Goal: Find specific page/section: Find specific page/section

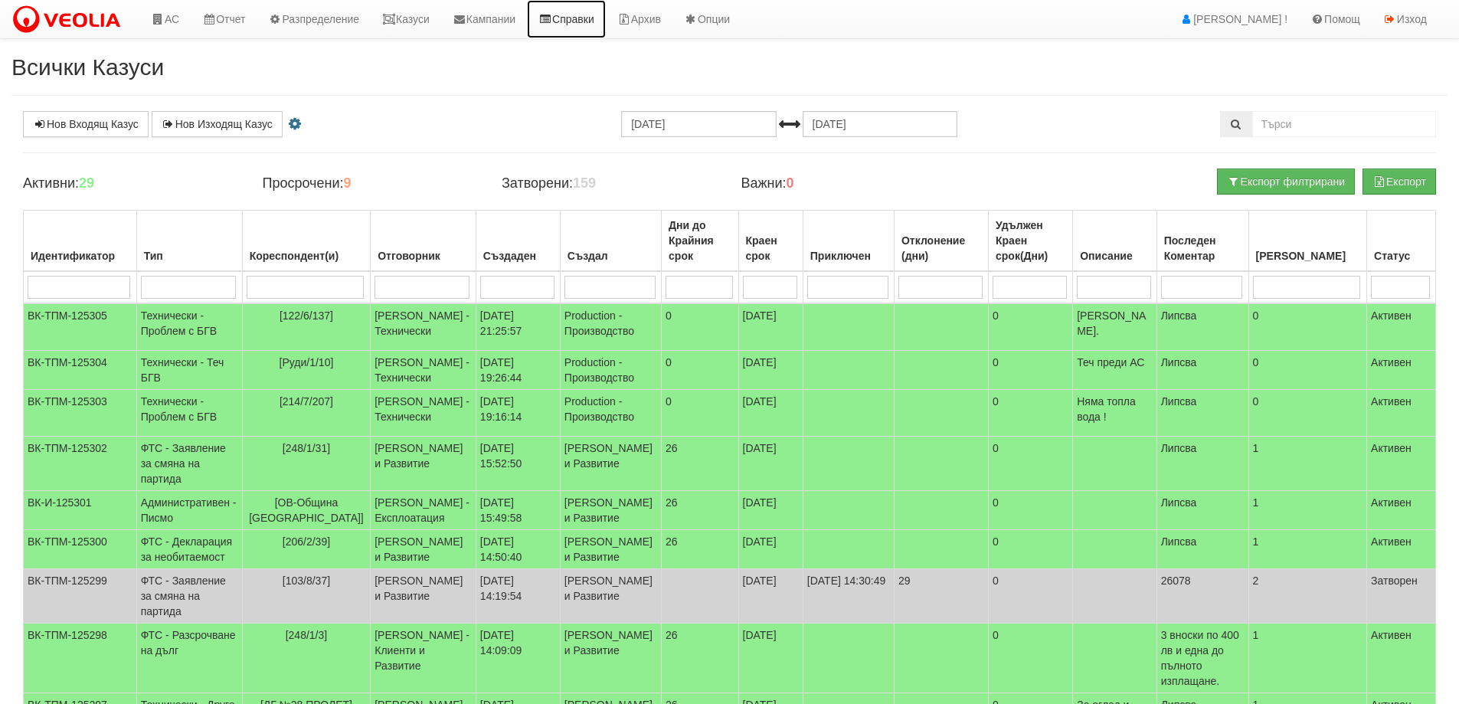
click at [583, 18] on link "Справки" at bounding box center [566, 19] width 79 height 38
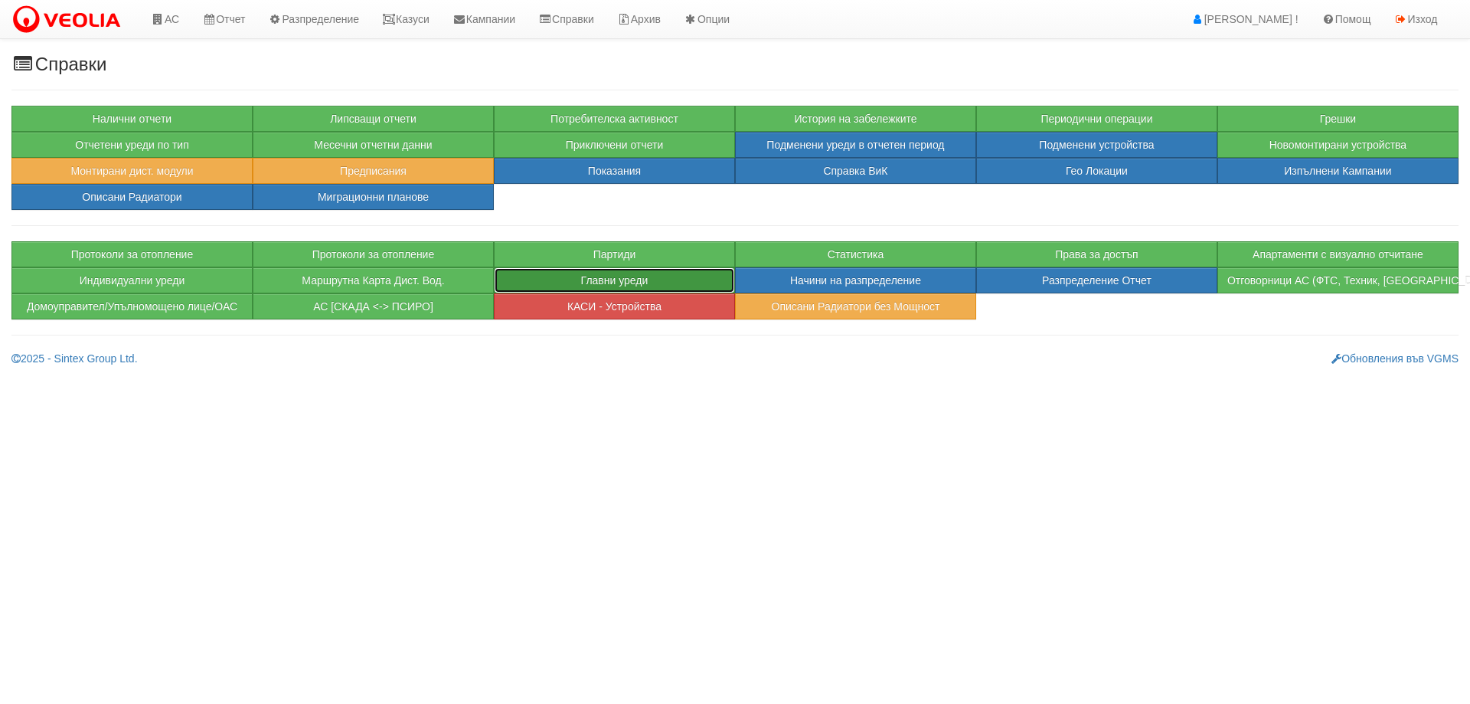
click at [597, 282] on button "Главни уреди" at bounding box center [614, 280] width 241 height 26
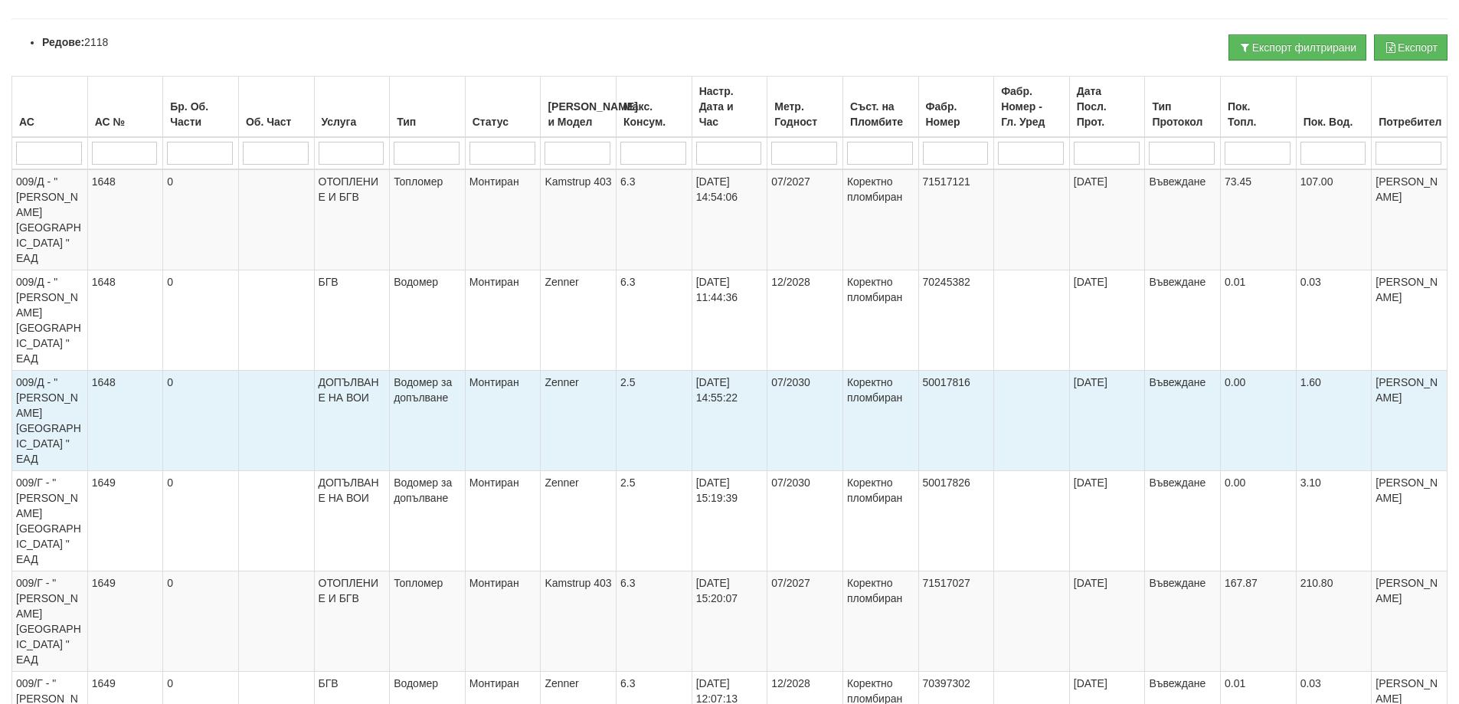
scroll to position [230, 0]
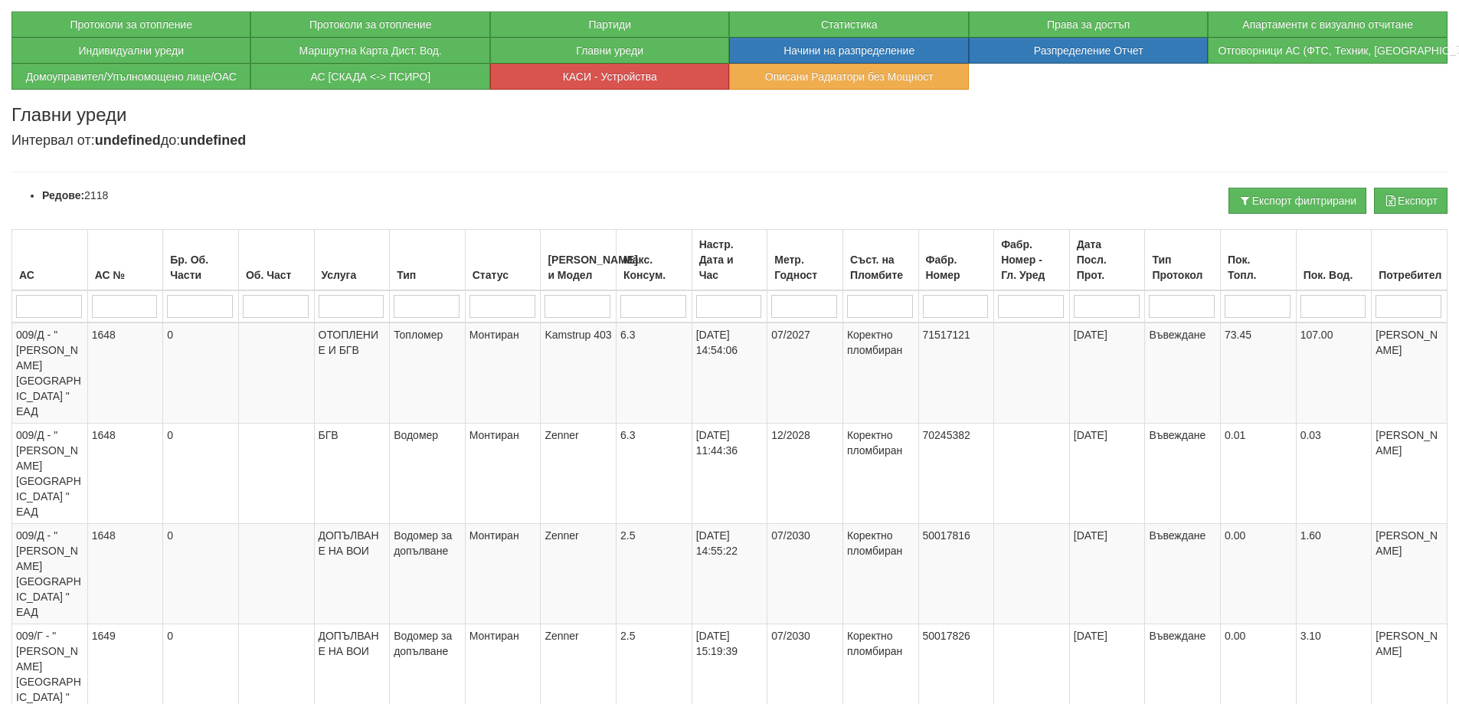
click at [34, 298] on input "search" at bounding box center [49, 306] width 66 height 23
type input "mo"
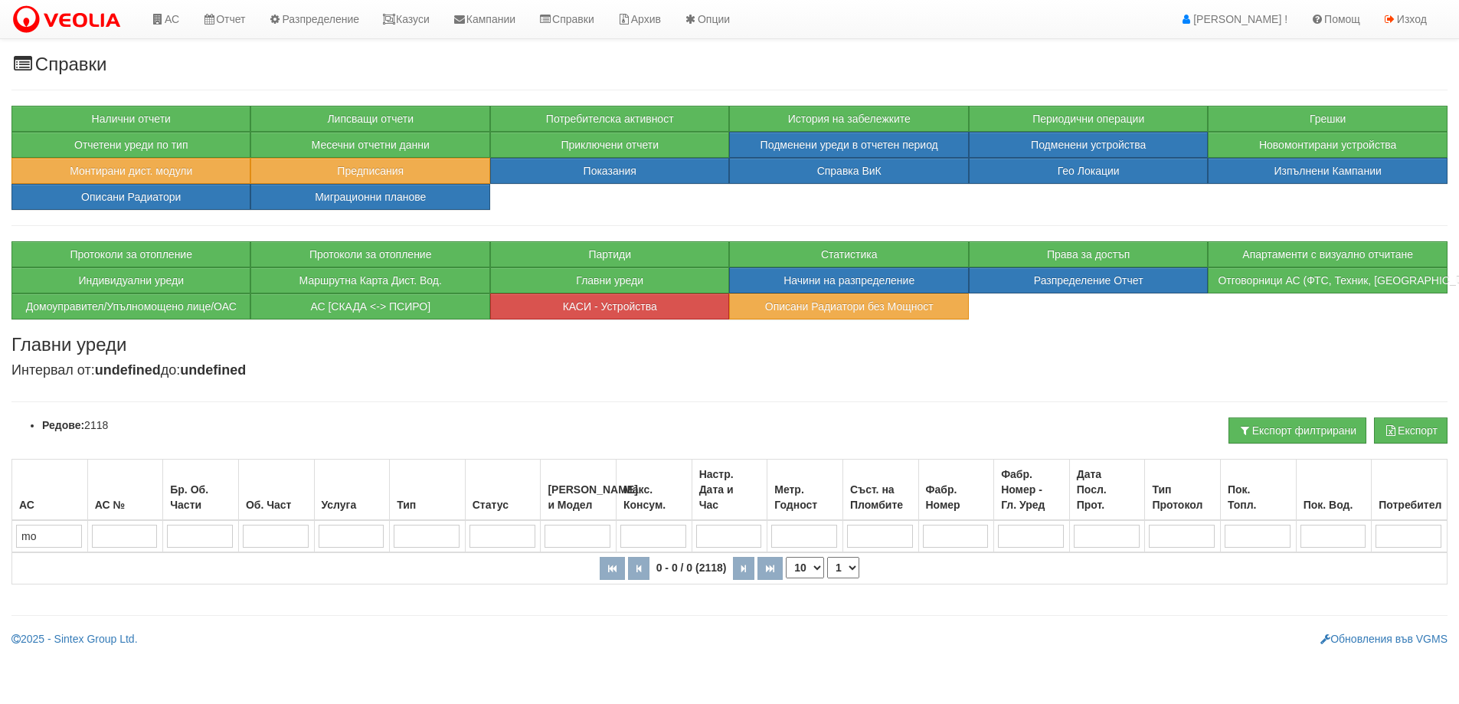
scroll to position [0, 0]
type input "m"
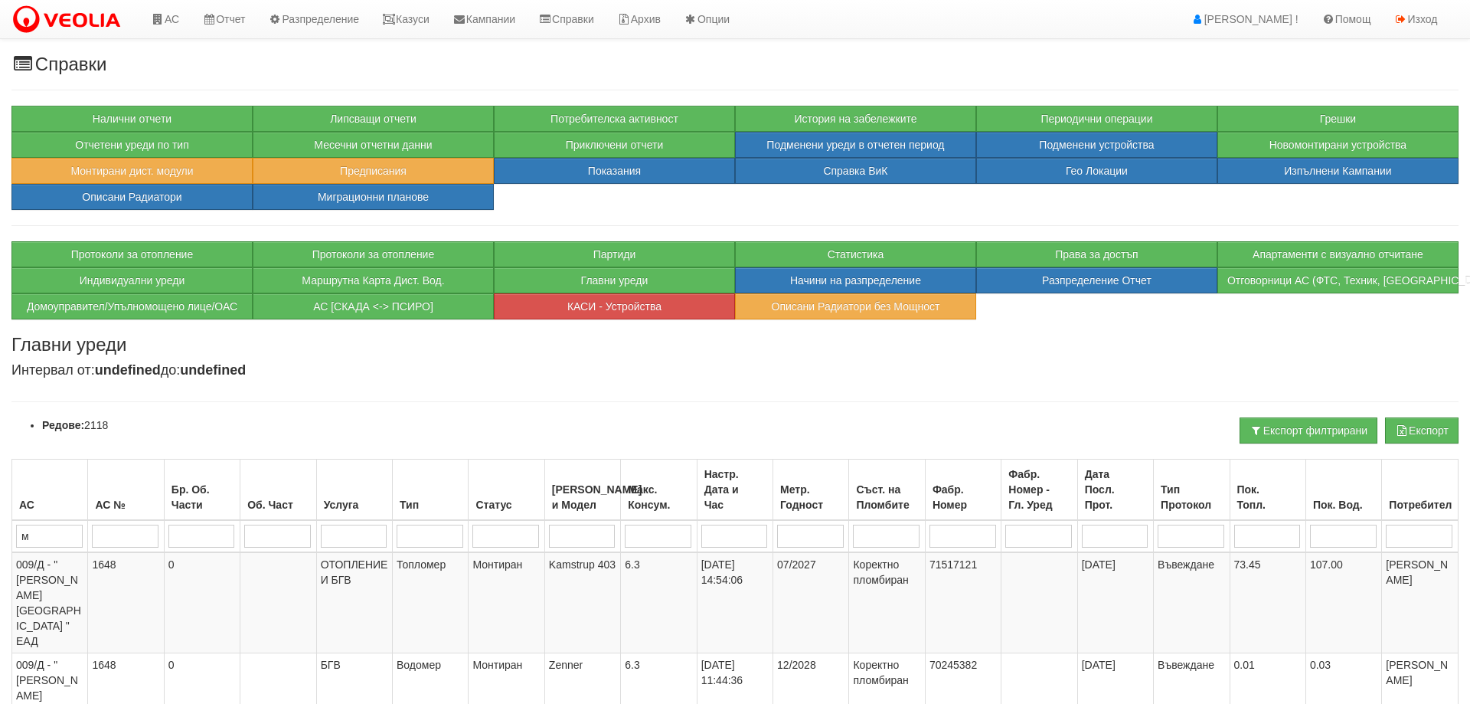
type input "мо"
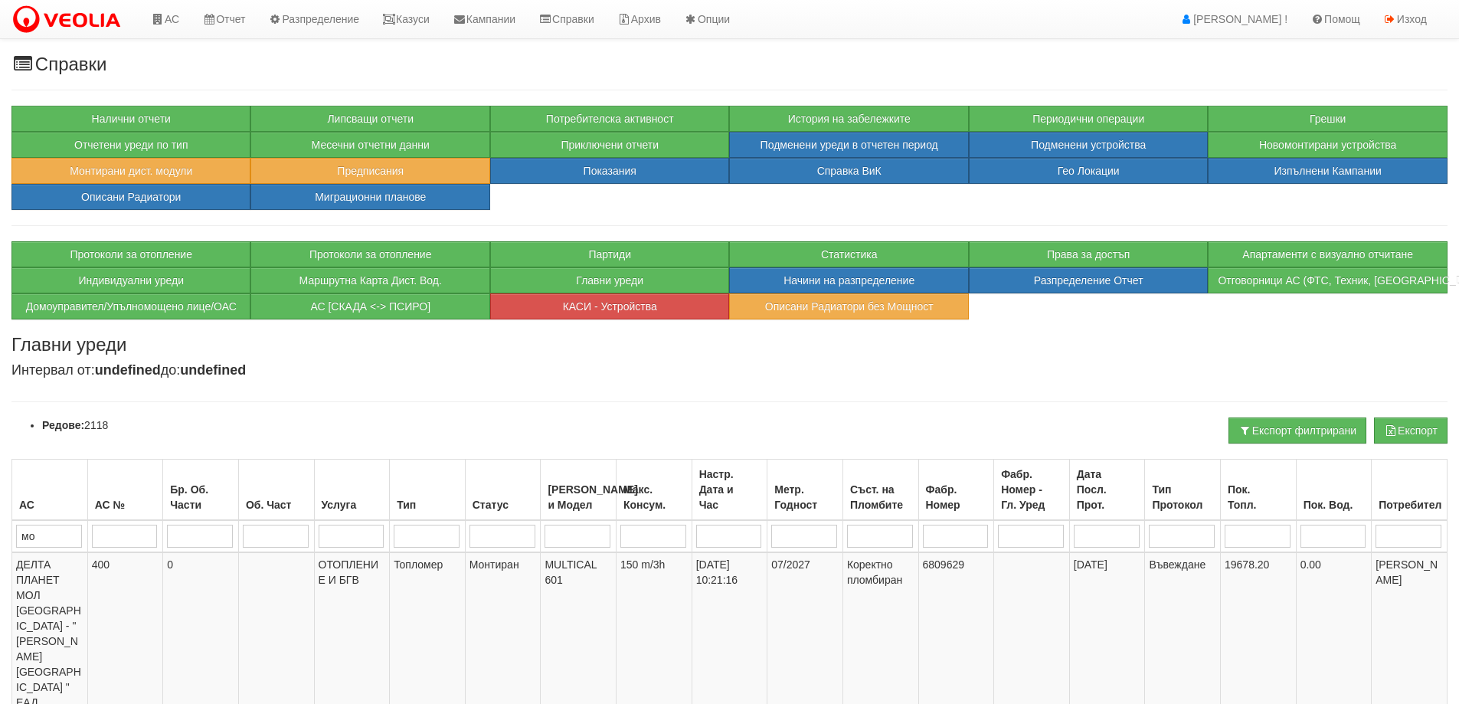
type input "мор"
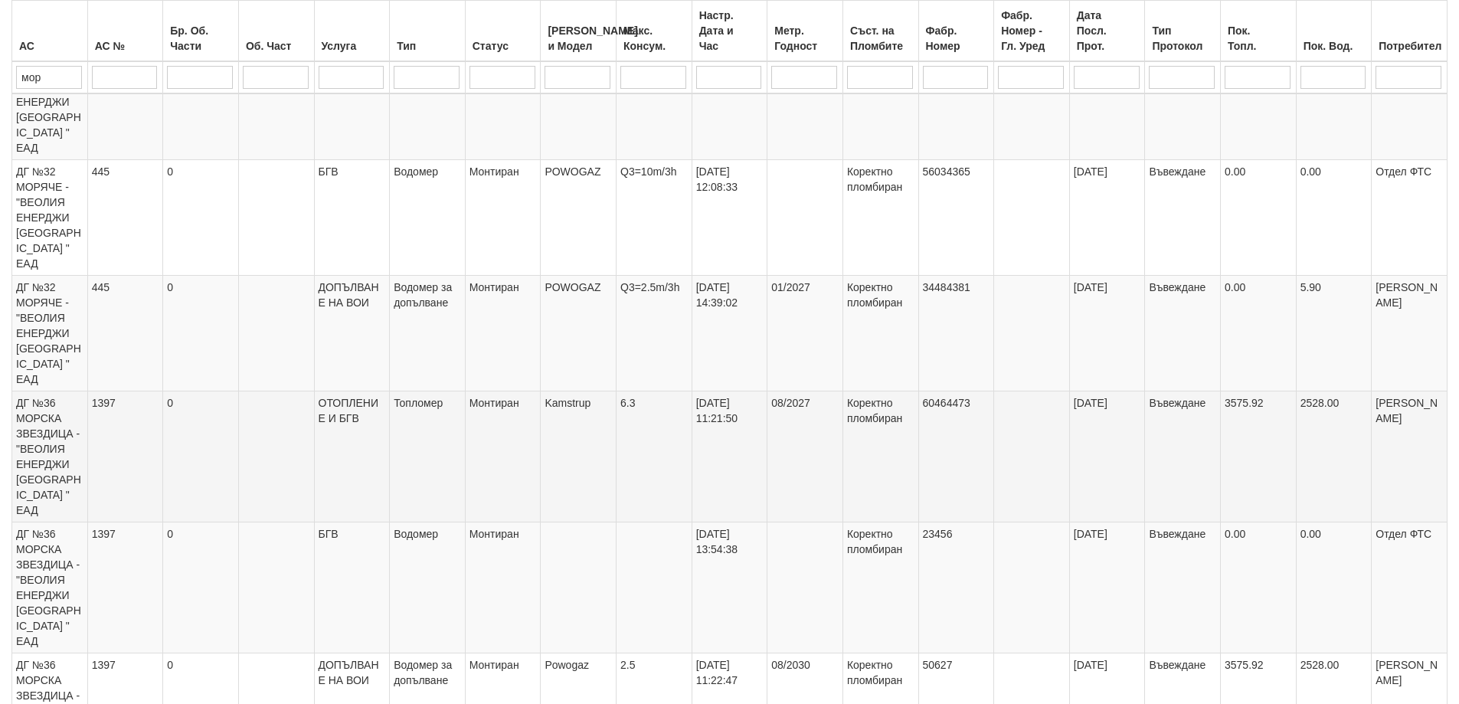
scroll to position [536, 0]
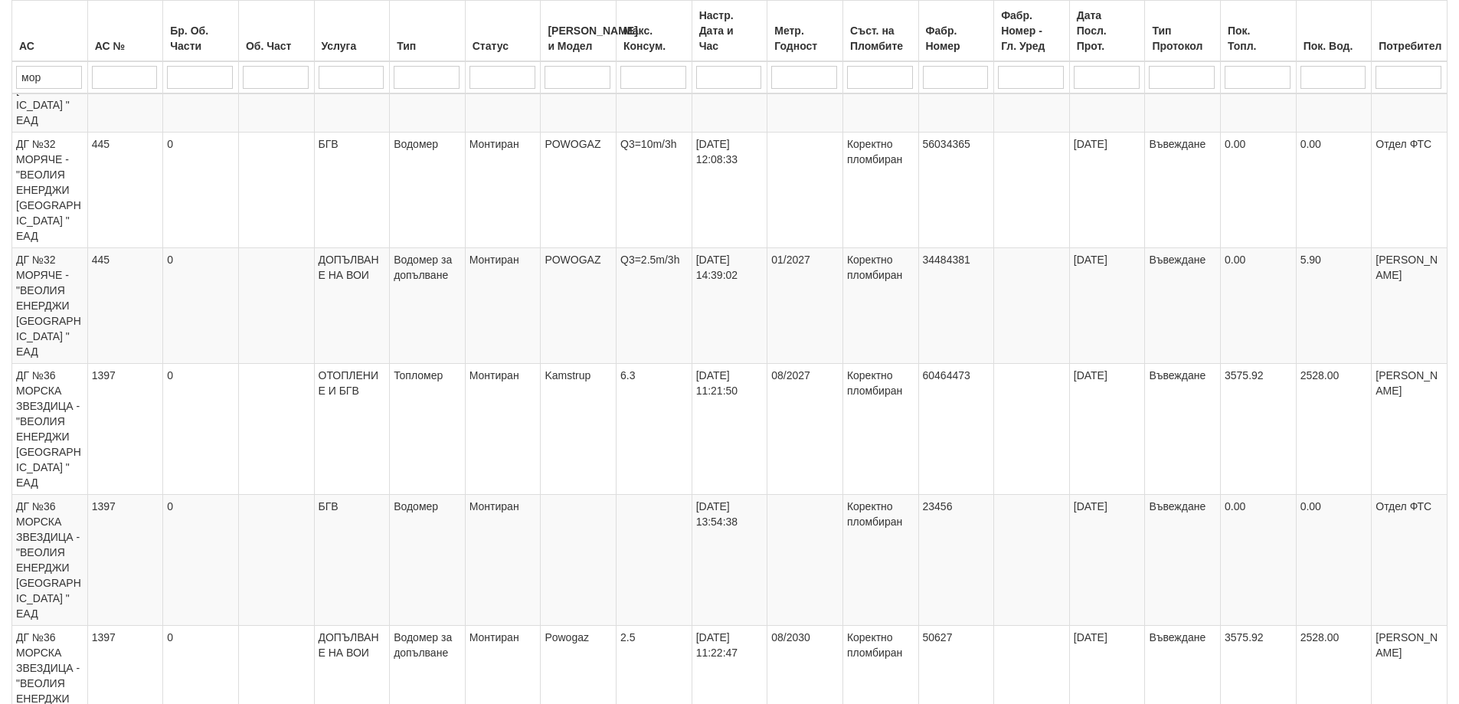
type input "мор"
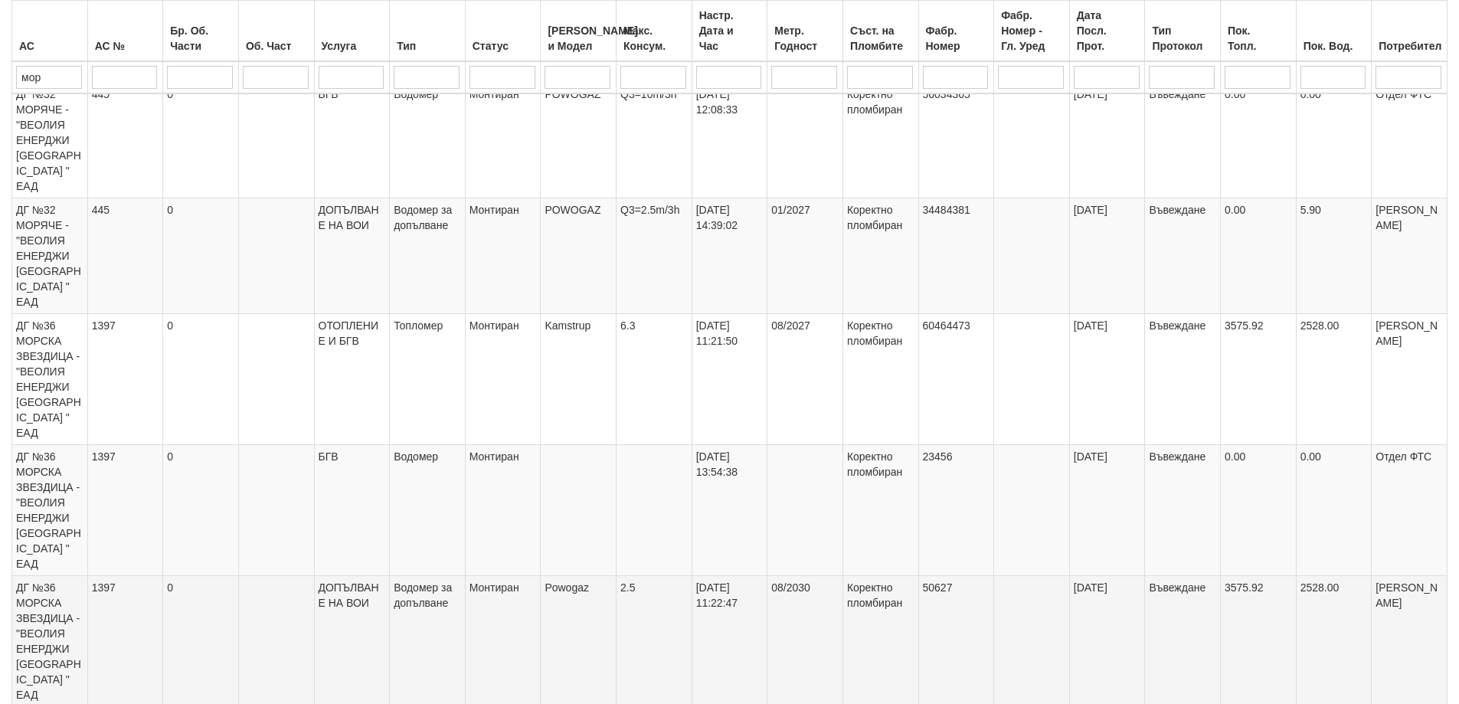
scroll to position [613, 0]
